Goal: Task Accomplishment & Management: Manage account settings

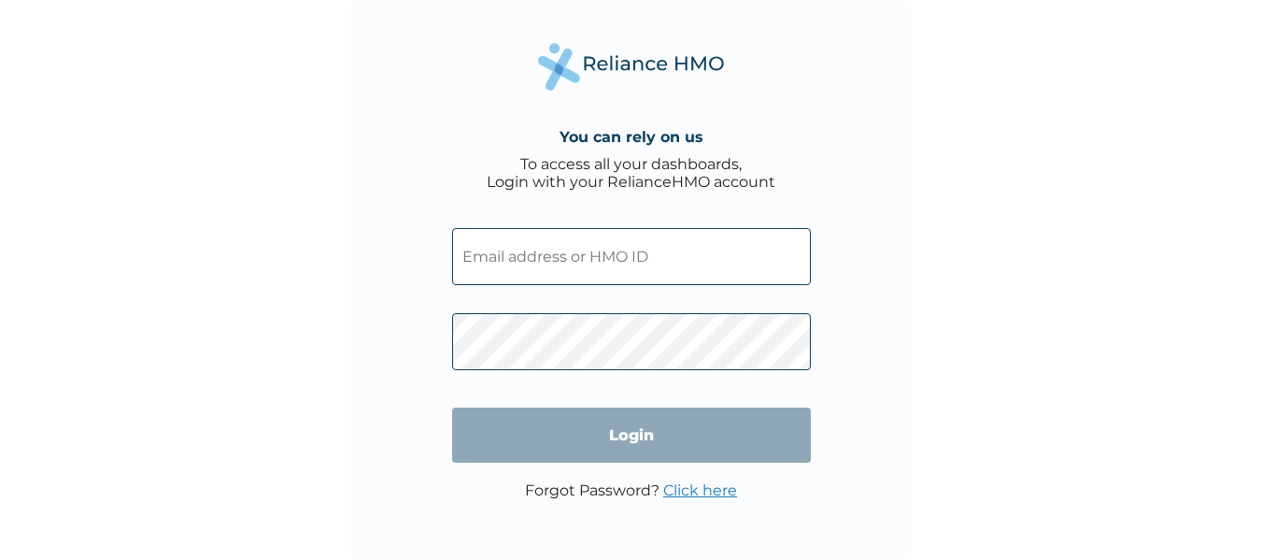
type input "[EMAIL_ADDRESS][DOMAIN_NAME]"
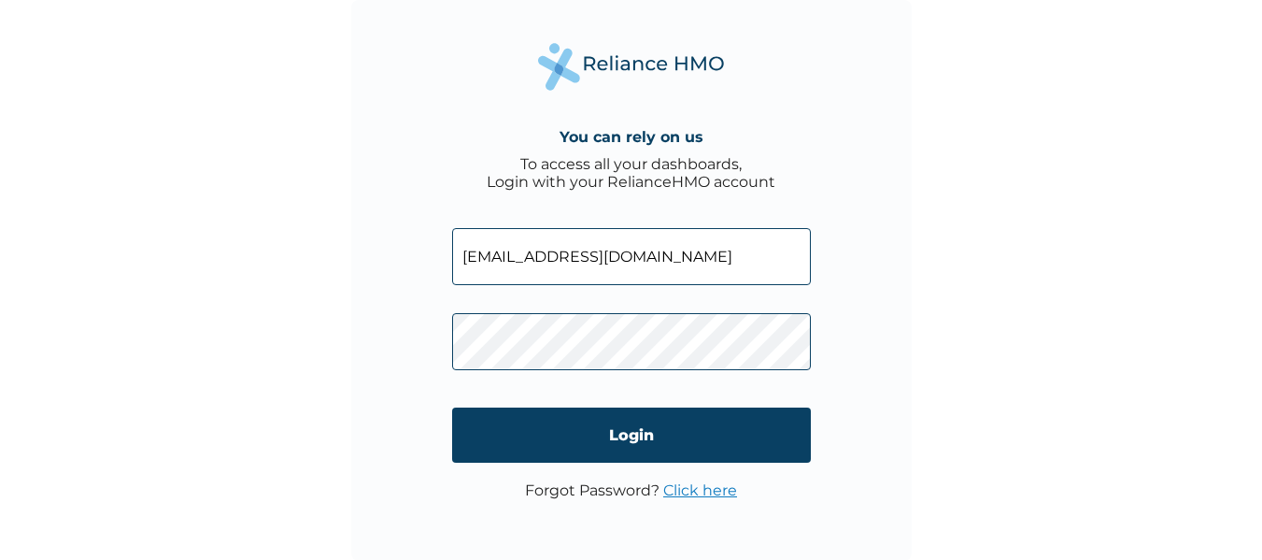
click at [715, 482] on link "Click here" at bounding box center [700, 490] width 74 height 18
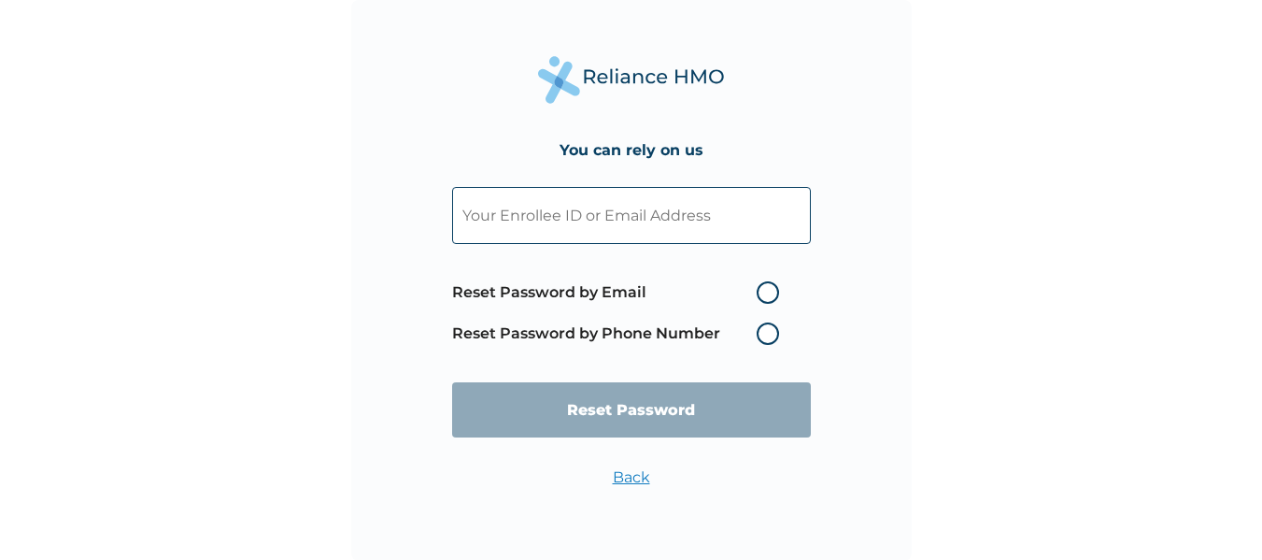
click at [640, 211] on input "text" at bounding box center [631, 215] width 359 height 57
paste input "[EMAIL_ADDRESS][DOMAIN_NAME]"
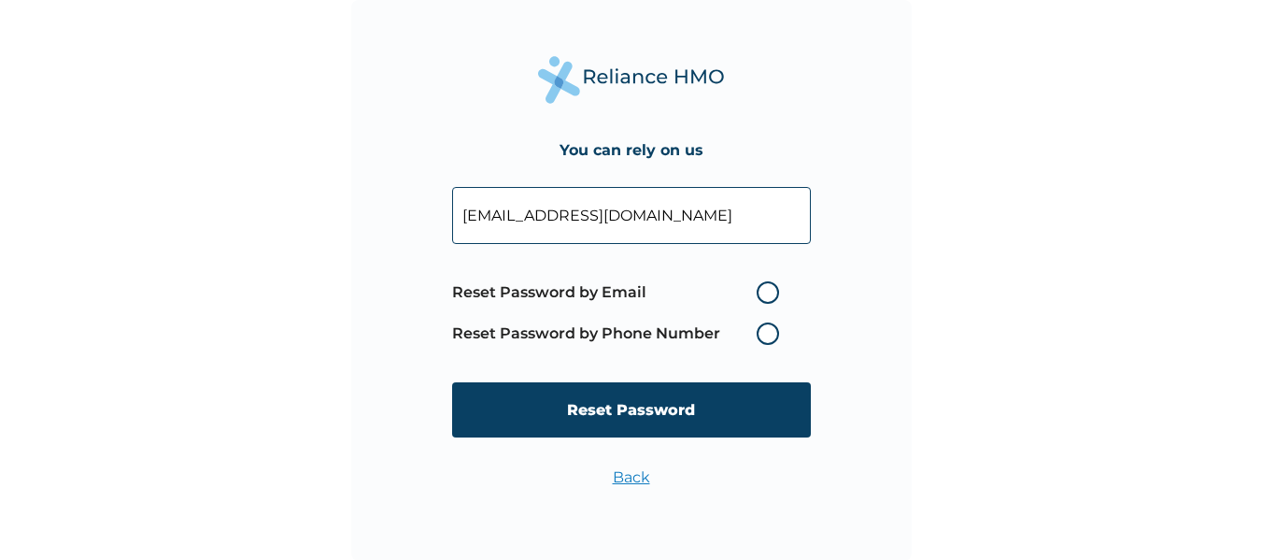
type input "[EMAIL_ADDRESS][DOMAIN_NAME]"
click at [776, 286] on label "Reset Password by Email" at bounding box center [620, 292] width 336 height 22
click at [761, 286] on input "Reset Password by Email" at bounding box center [746, 293] width 30 height 30
radio input "true"
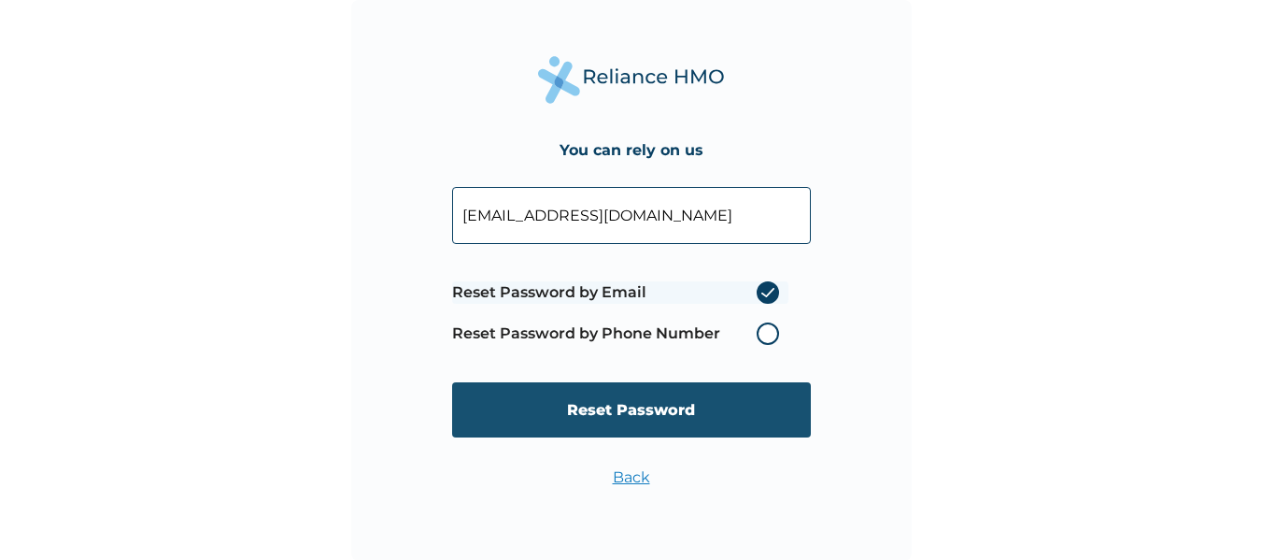
click at [657, 416] on input "Reset Password" at bounding box center [631, 409] width 359 height 55
